Goal: Communication & Community: Answer question/provide support

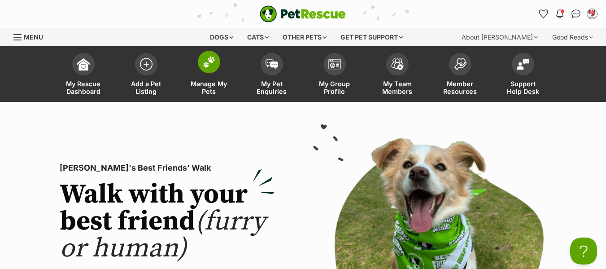
click at [203, 84] on span "Manage My Pets" at bounding box center [209, 87] width 40 height 15
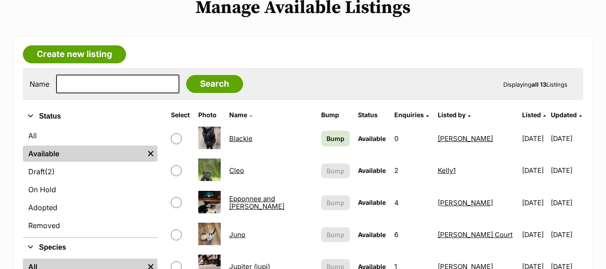
scroll to position [224, 0]
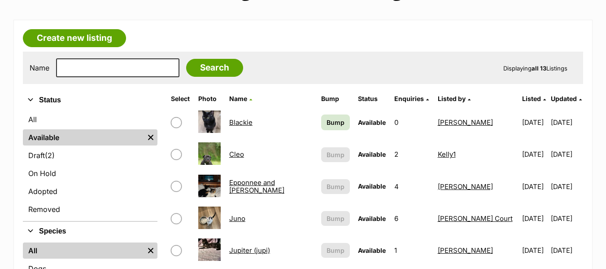
click at [236, 152] on link "Cleo" at bounding box center [236, 154] width 15 height 9
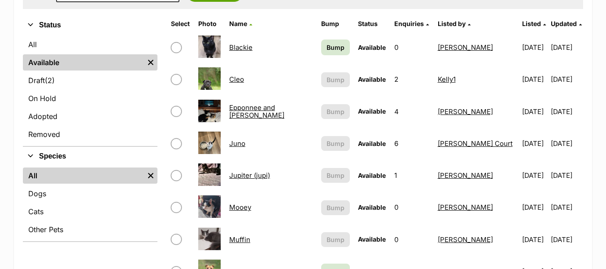
scroll to position [314, 0]
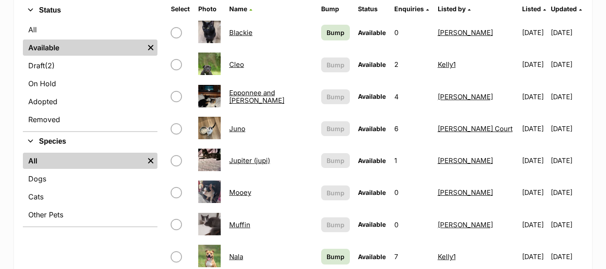
click at [269, 96] on link "Epponnee and Imran" at bounding box center [256, 96] width 55 height 16
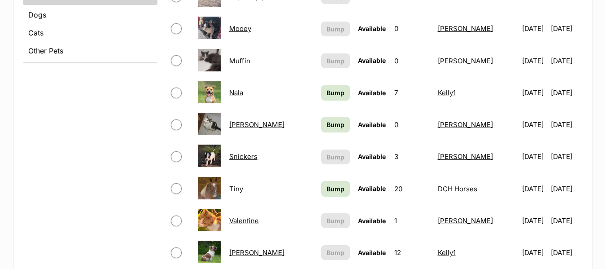
scroll to position [493, 0]
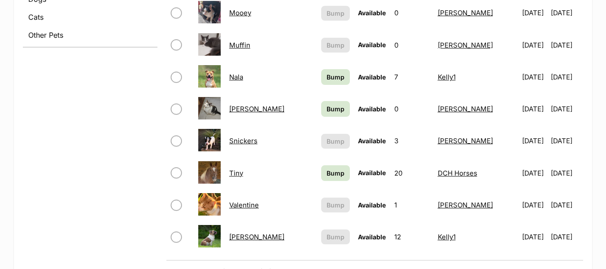
click at [243, 239] on link "Woody" at bounding box center [256, 236] width 55 height 9
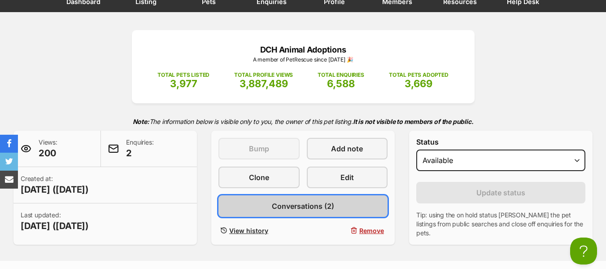
click at [279, 205] on span "Conversations (2)" at bounding box center [303, 205] width 62 height 11
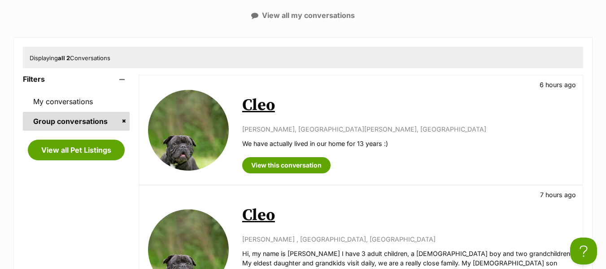
scroll to position [269, 0]
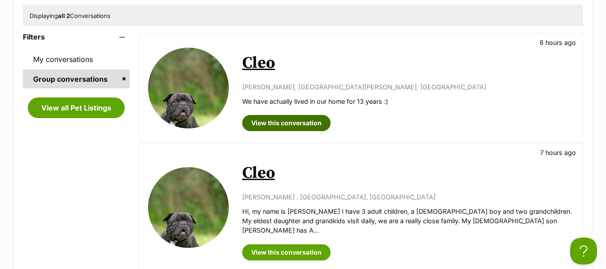
click at [283, 119] on link "View this conversation" at bounding box center [286, 123] width 88 height 16
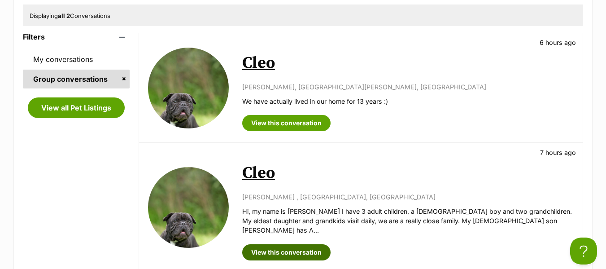
click at [273, 244] on link "View this conversation" at bounding box center [286, 252] width 88 height 16
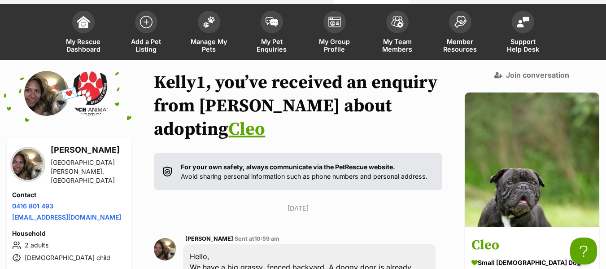
scroll to position [27, 0]
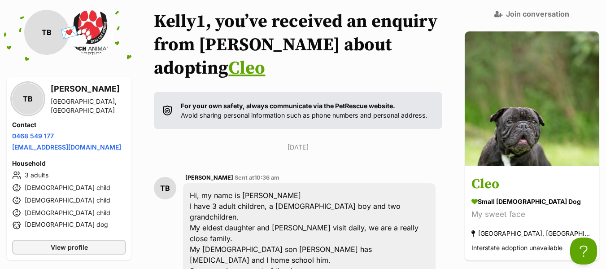
scroll to position [90, 0]
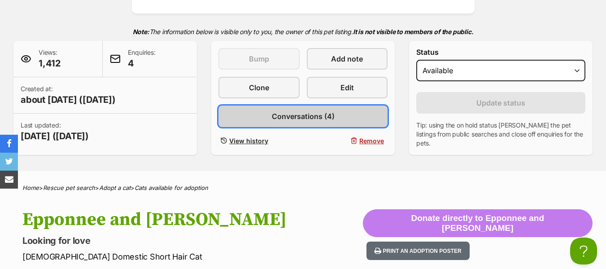
click at [308, 113] on span "Conversations (4)" at bounding box center [303, 116] width 63 height 11
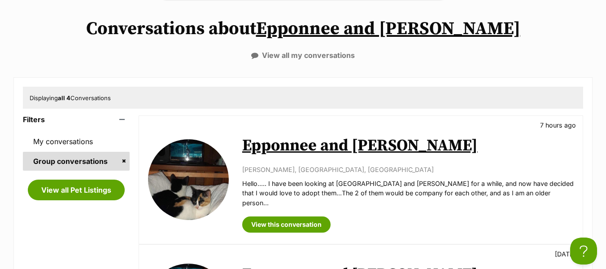
scroll to position [179, 0]
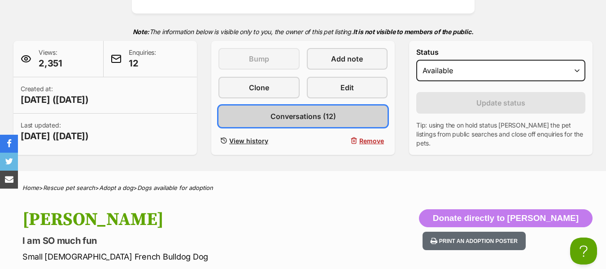
click at [300, 115] on span "Conversations (12)" at bounding box center [302, 116] width 65 height 11
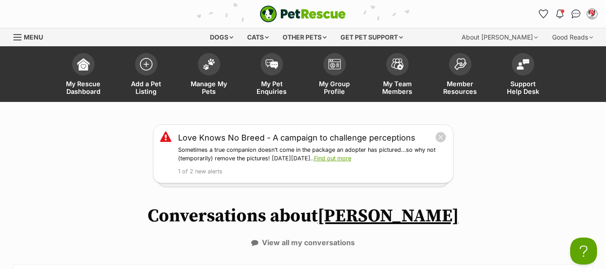
click at [15, 35] on div "Menu" at bounding box center [17, 37] width 9 height 7
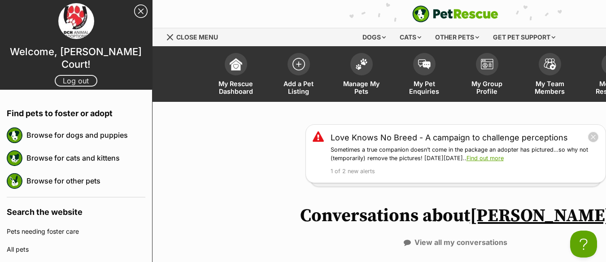
click at [82, 75] on link "Log out" at bounding box center [76, 81] width 43 height 12
